Goal: Book appointment/travel/reservation

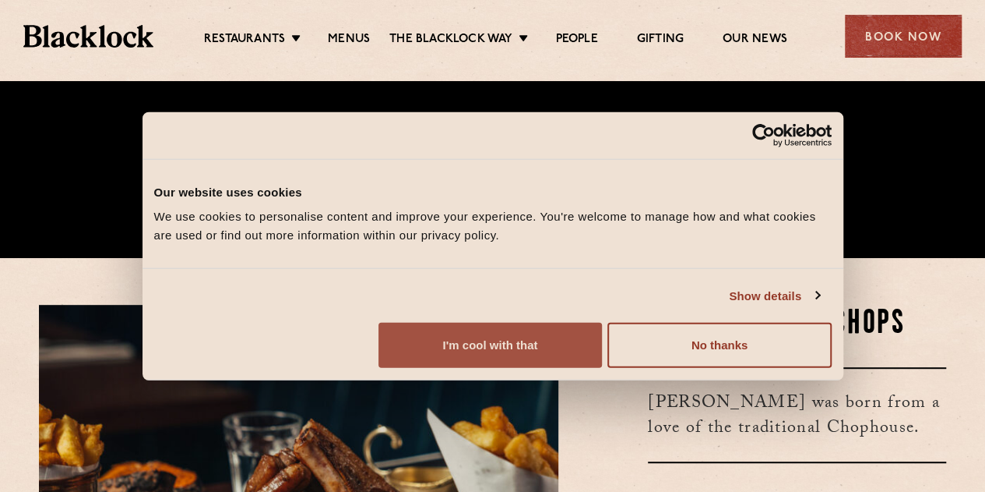
click at [602, 368] on button "I'm cool with that" at bounding box center [491, 344] width 224 height 45
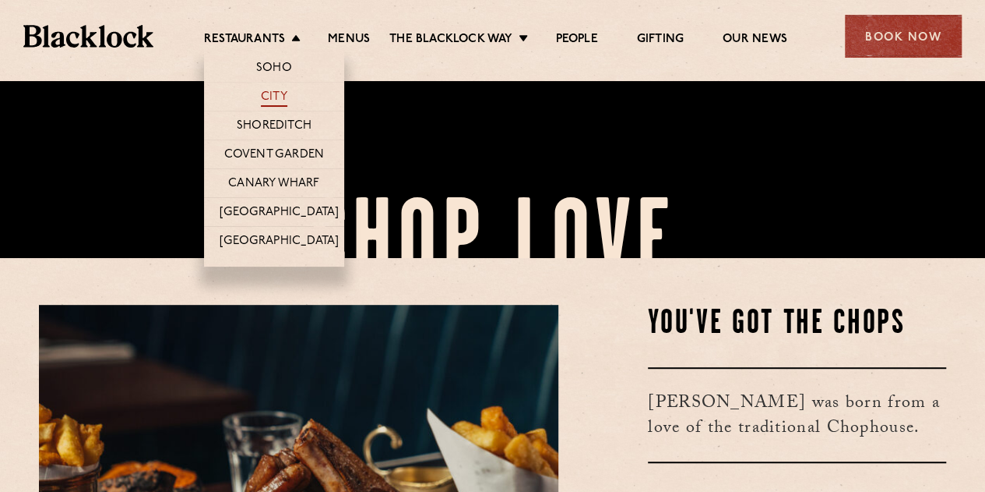
click at [276, 97] on link "City" at bounding box center [274, 98] width 26 height 17
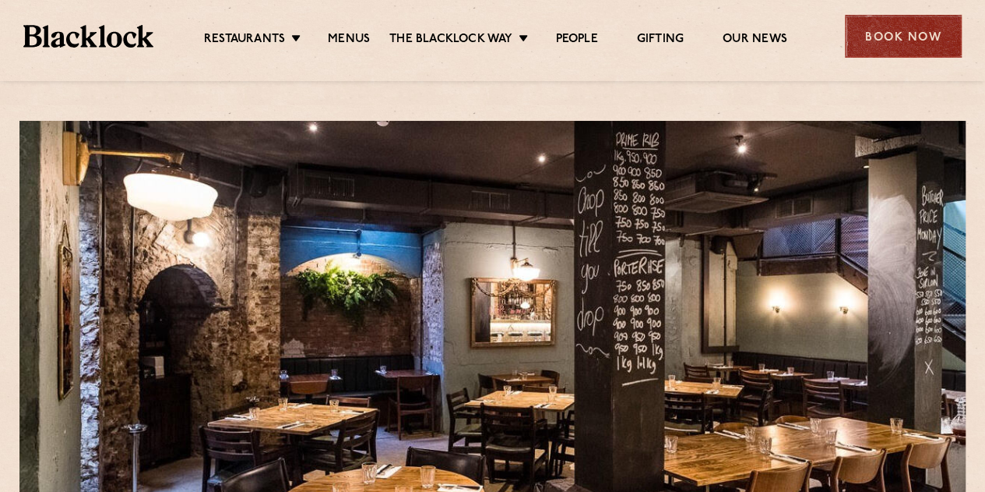
click at [879, 29] on div "Book Now" at bounding box center [903, 36] width 117 height 43
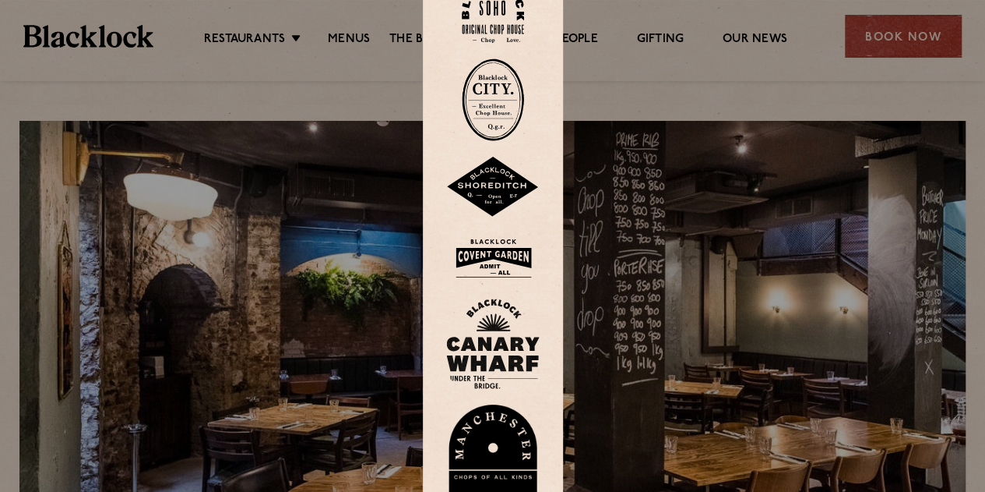
click at [505, 98] on img at bounding box center [493, 99] width 62 height 83
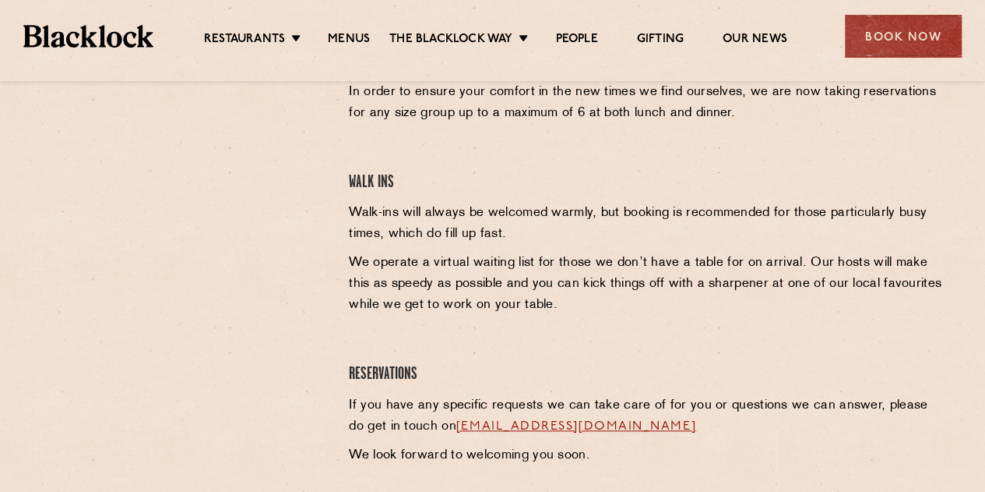
scroll to position [545, 0]
